Goal: Information Seeking & Learning: Learn about a topic

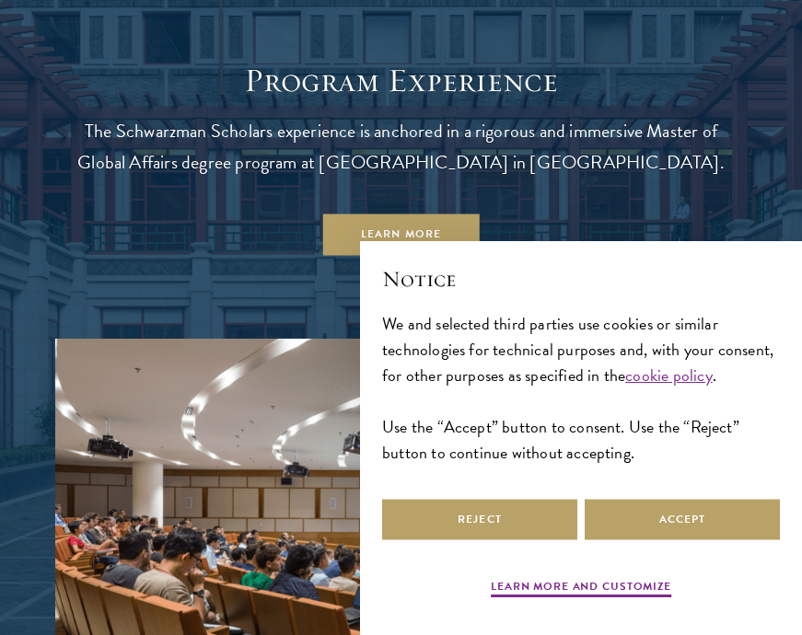
scroll to position [1391, 0]
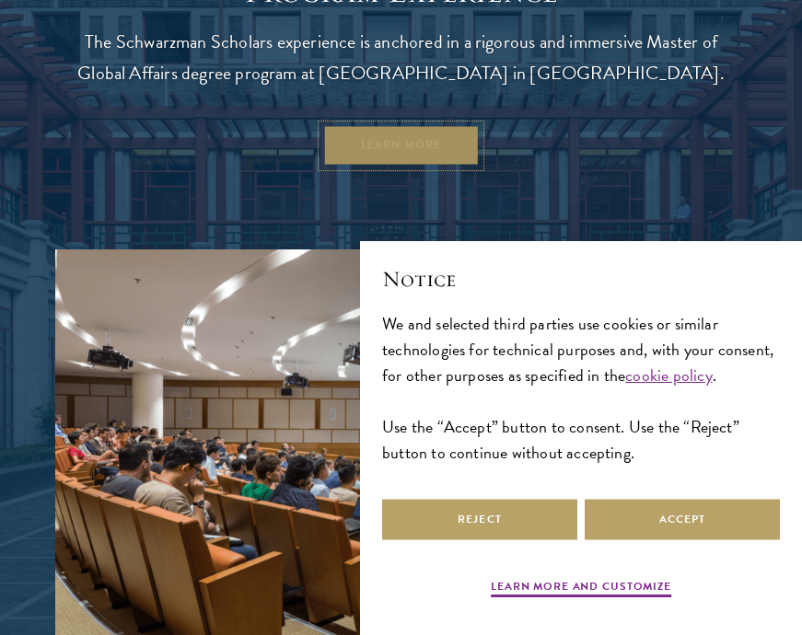
click at [441, 145] on link "Learn More" at bounding box center [400, 145] width 157 height 41
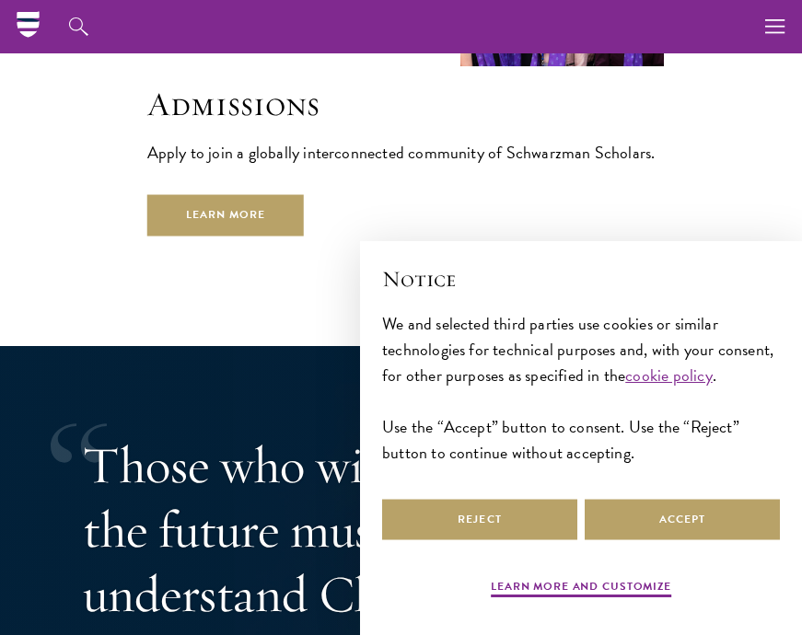
scroll to position [4625, 0]
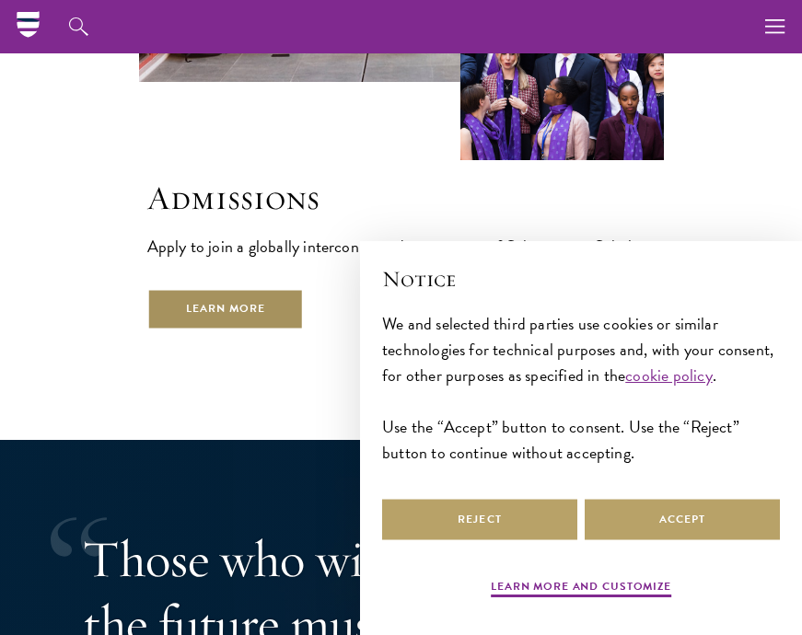
click at [273, 288] on link "Learn More" at bounding box center [225, 308] width 157 height 41
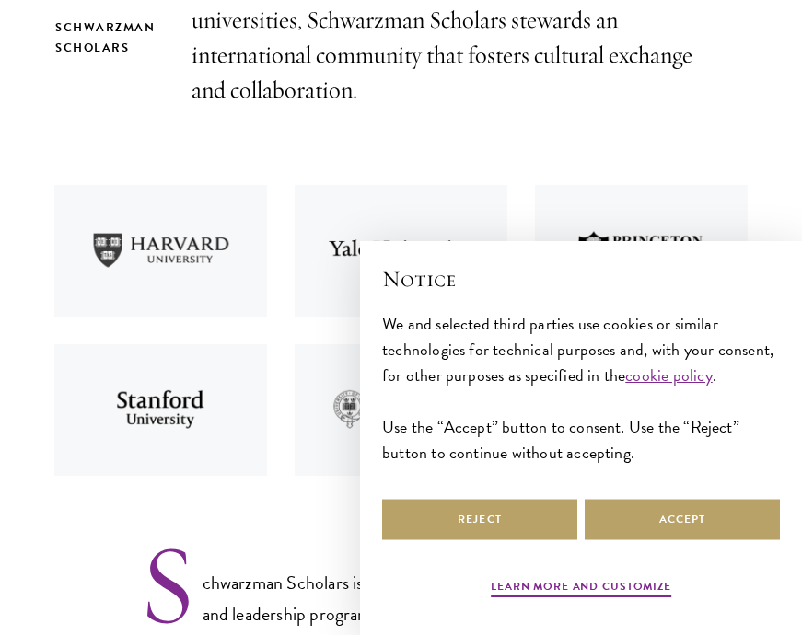
scroll to position [723, 0]
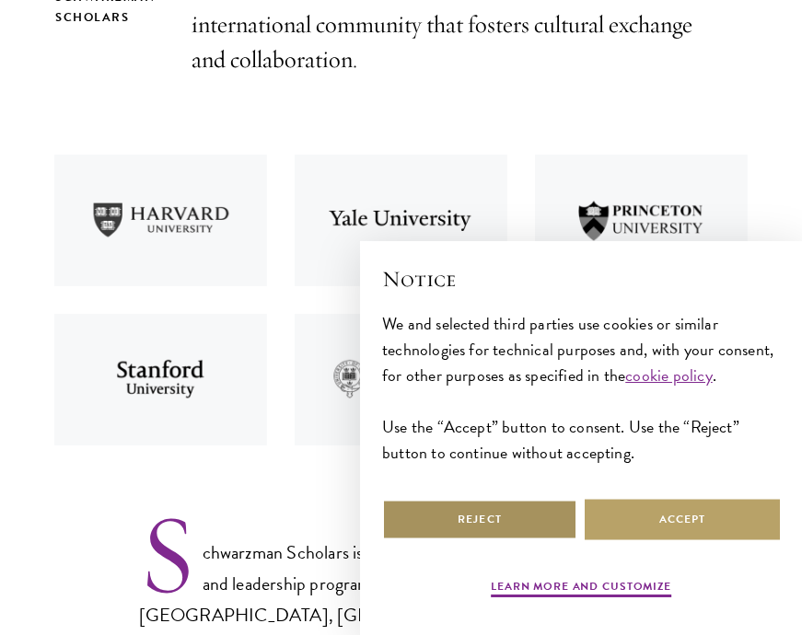
click at [457, 524] on button "Reject" at bounding box center [479, 519] width 195 height 41
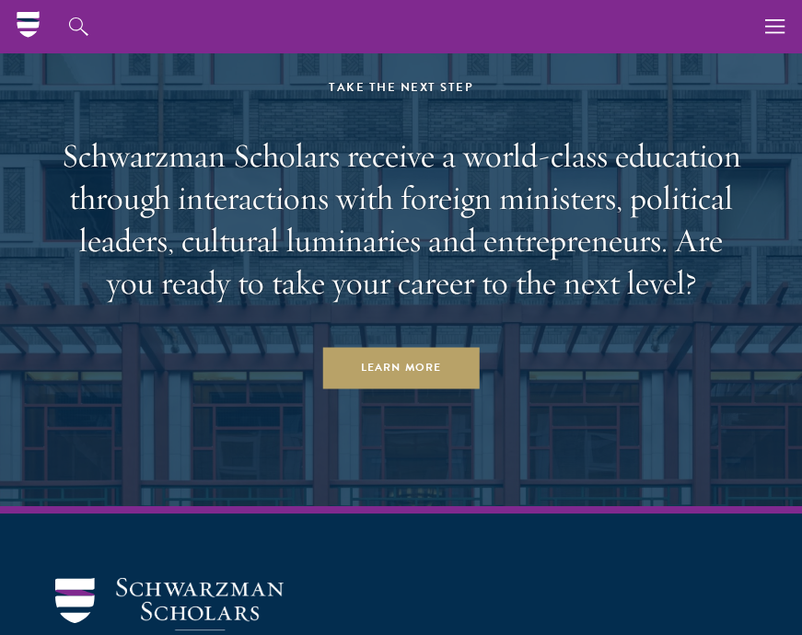
scroll to position [10830, 0]
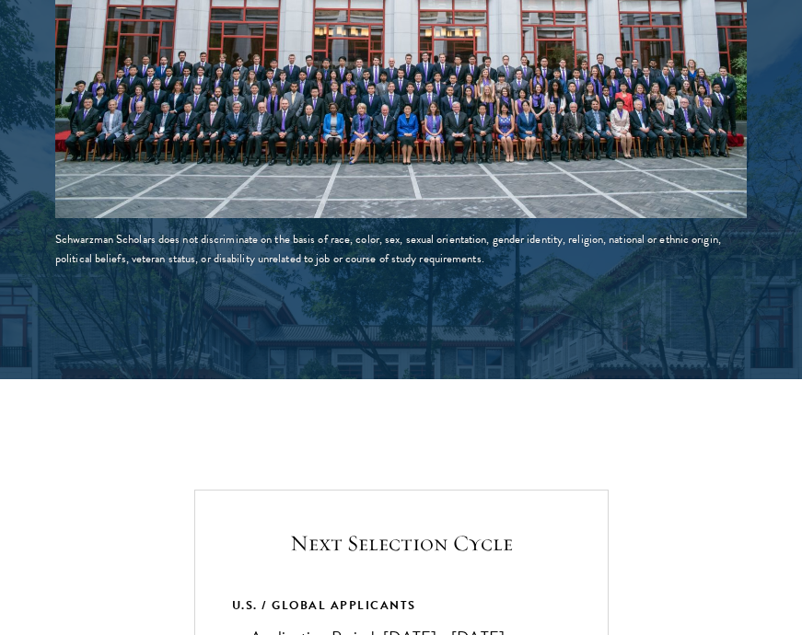
scroll to position [3439, 0]
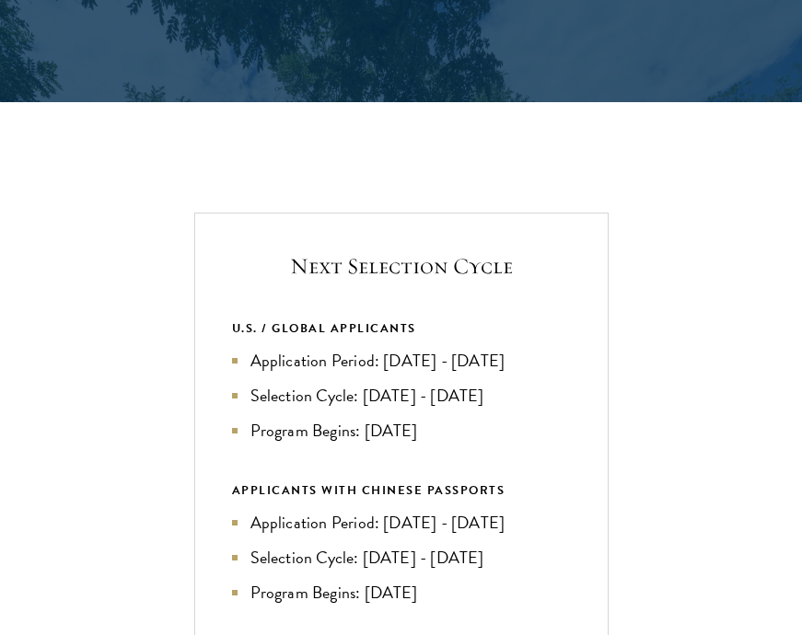
drag, startPoint x: 357, startPoint y: 438, endPoint x: 442, endPoint y: 434, distance: 84.8
click at [442, 434] on li "Program Begins: Aug 2027" at bounding box center [401, 431] width 339 height 26
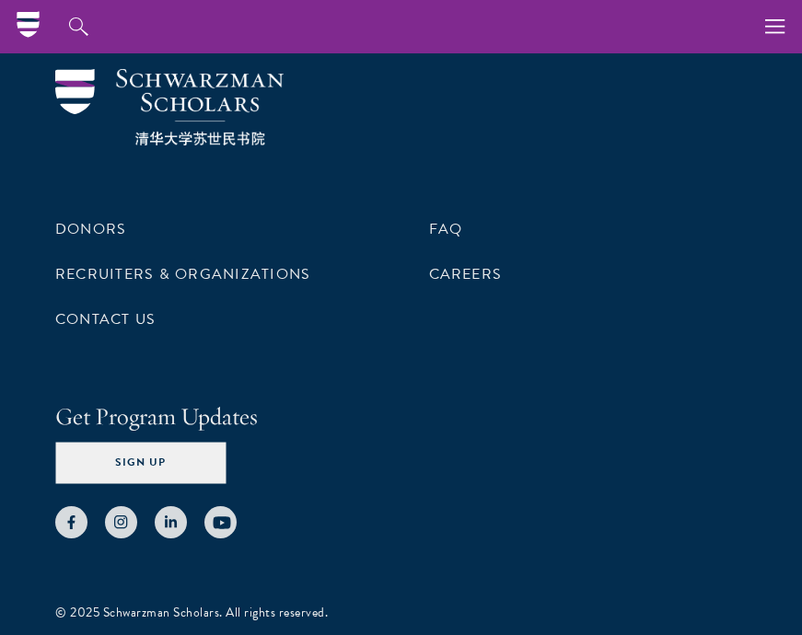
scroll to position [8631, 0]
